Goal: Information Seeking & Learning: Learn about a topic

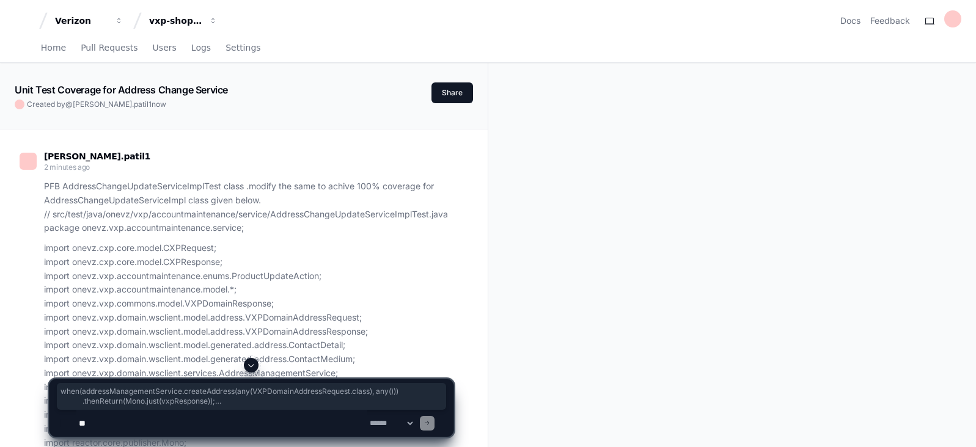
scroll to position [6627, 0]
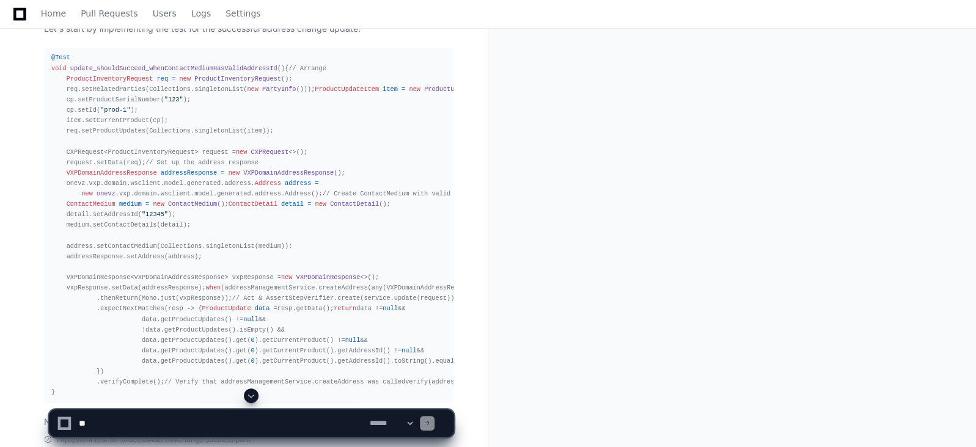
scroll to position [6364, 0]
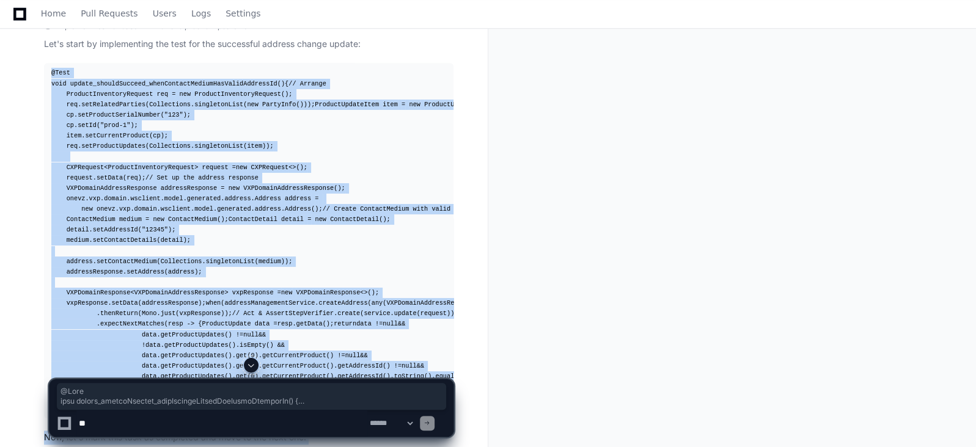
drag, startPoint x: 46, startPoint y: 73, endPoint x: 196, endPoint y: 360, distance: 323.6
copy app-player-page "@Test void update_shouldSucceed_whenContactMediumHasValidAddressId () { // Arra…"
click at [434, 258] on div "@Test void update_shouldSucceed_whenContactMediumHasValidAddressId () { // Arra…" at bounding box center [248, 240] width 395 height 345
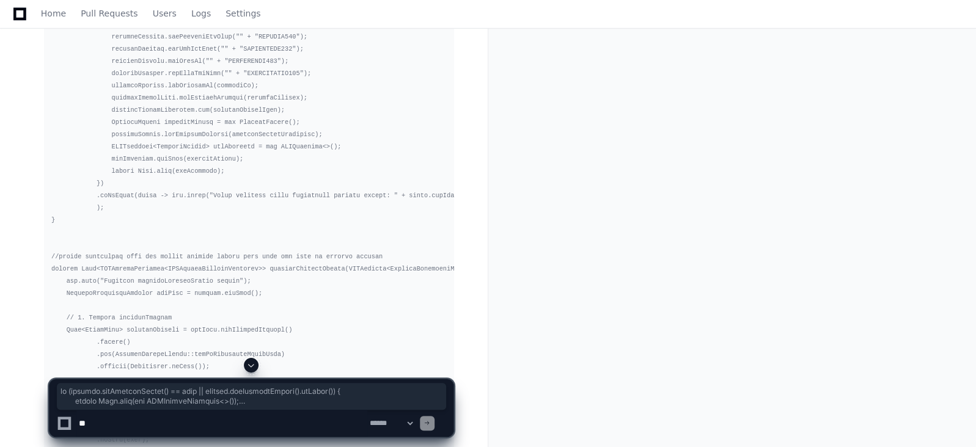
scroll to position [5380, 0]
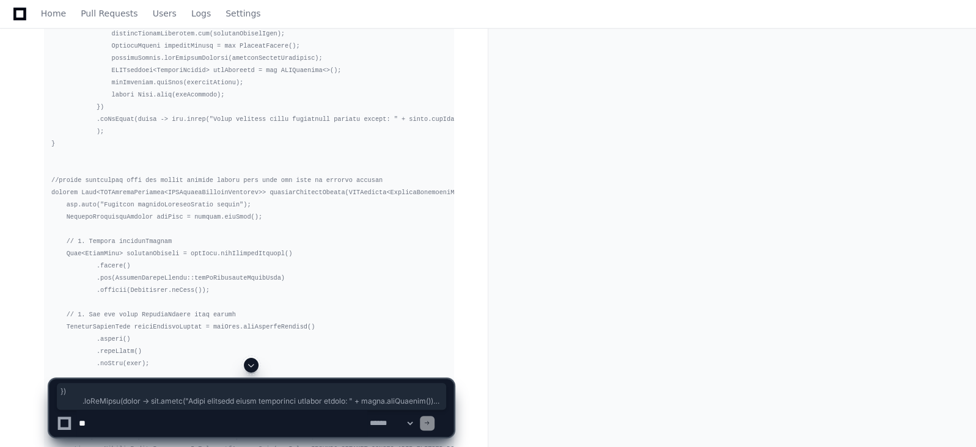
drag, startPoint x: 58, startPoint y: 356, endPoint x: 53, endPoint y: 102, distance: 253.6
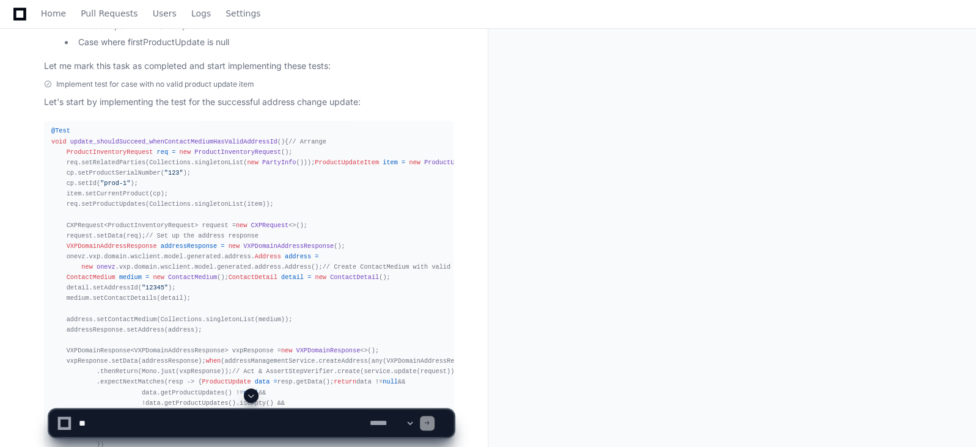
scroll to position [6393, 0]
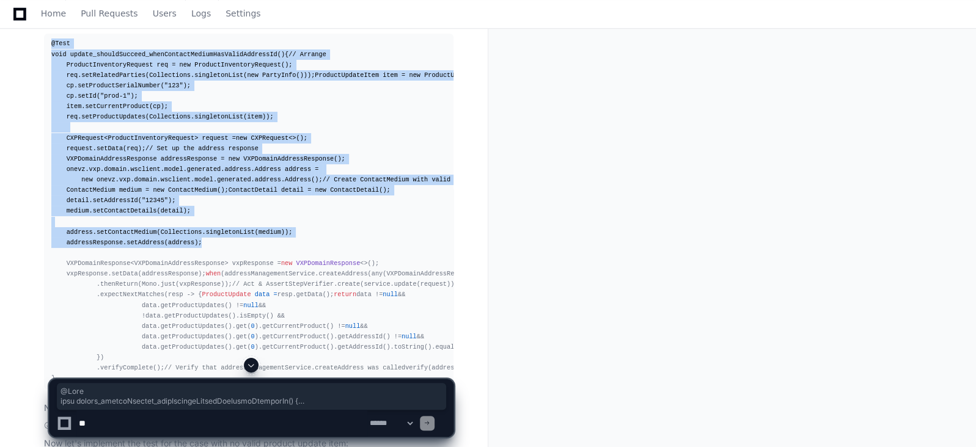
drag, startPoint x: 49, startPoint y: 41, endPoint x: 202, endPoint y: 335, distance: 331.5
click at [202, 335] on pre "@Test void update_shouldSucceed_whenContactMediumHasValidAddressId () { // Arra…" at bounding box center [248, 211] width 409 height 355
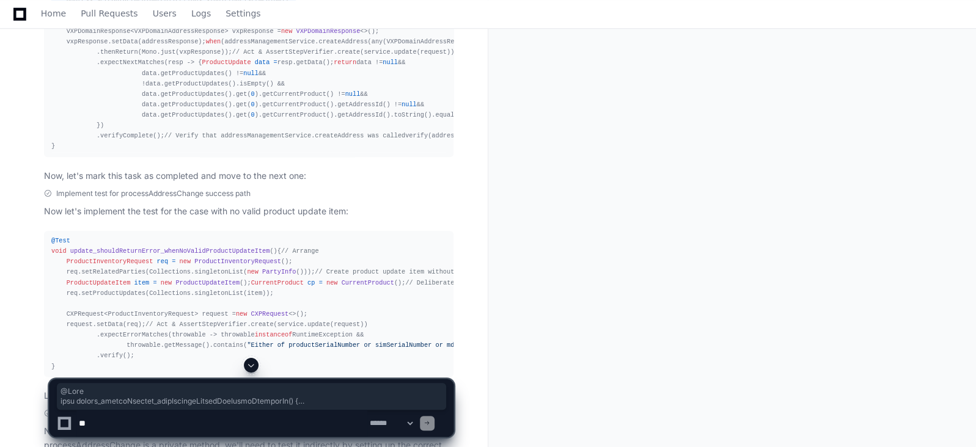
scroll to position [6639, 0]
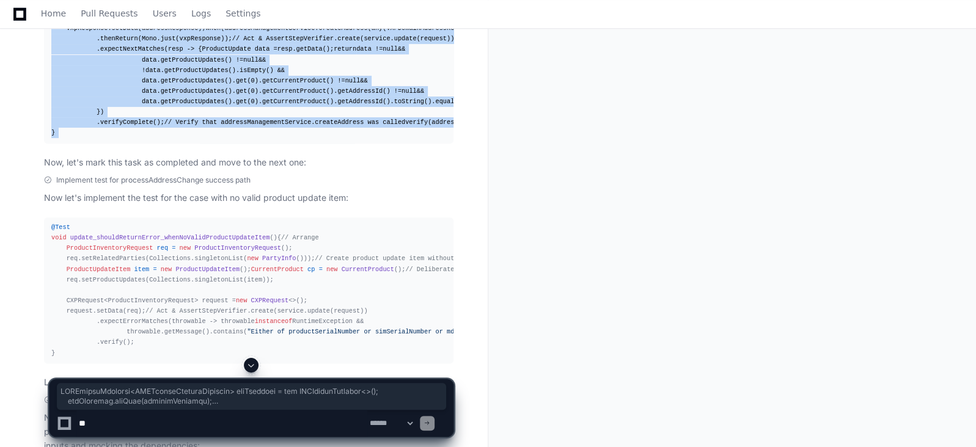
drag, startPoint x: 63, startPoint y: 108, endPoint x: 86, endPoint y: 332, distance: 225.4
copy article "VXPDomainResponse<VXPDomainAddressResponse> vxpResponse = new VXPDomainResponse…"
